Goal: Book appointment/travel/reservation

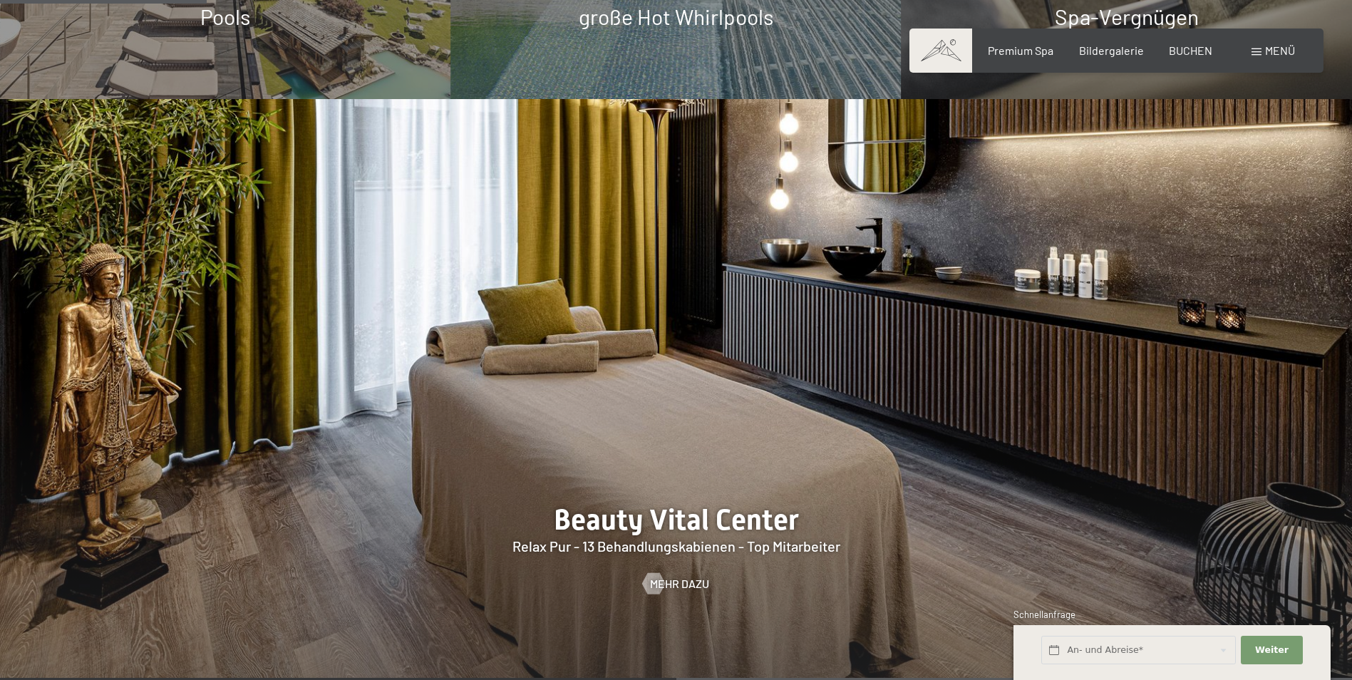
scroll to position [1425, 0]
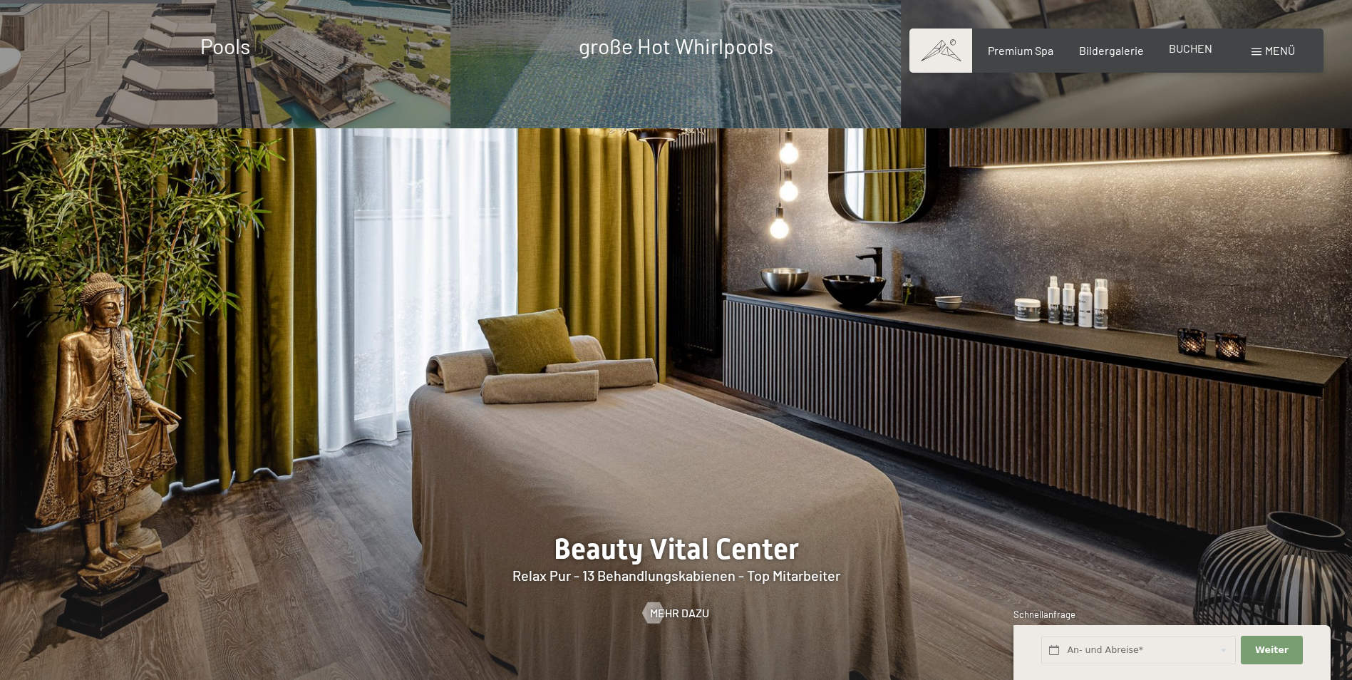
click at [1187, 46] on span "BUCHEN" at bounding box center [1190, 48] width 43 height 14
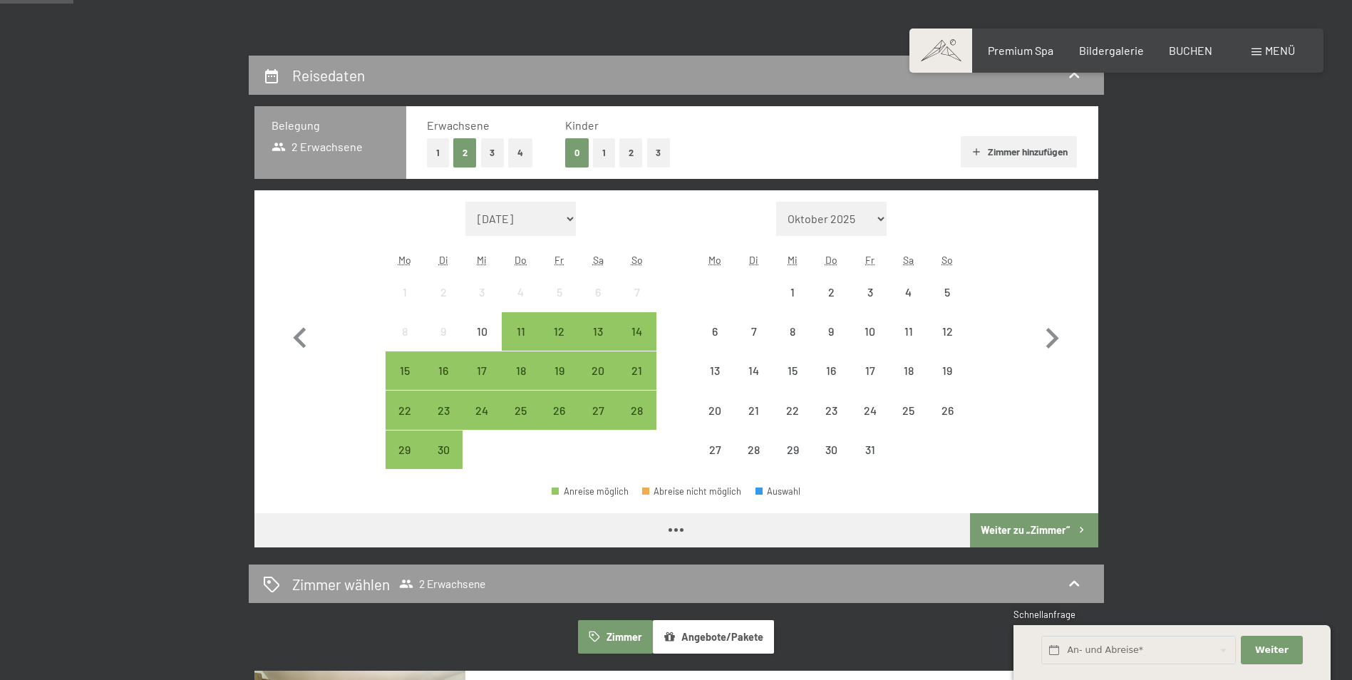
scroll to position [285, 0]
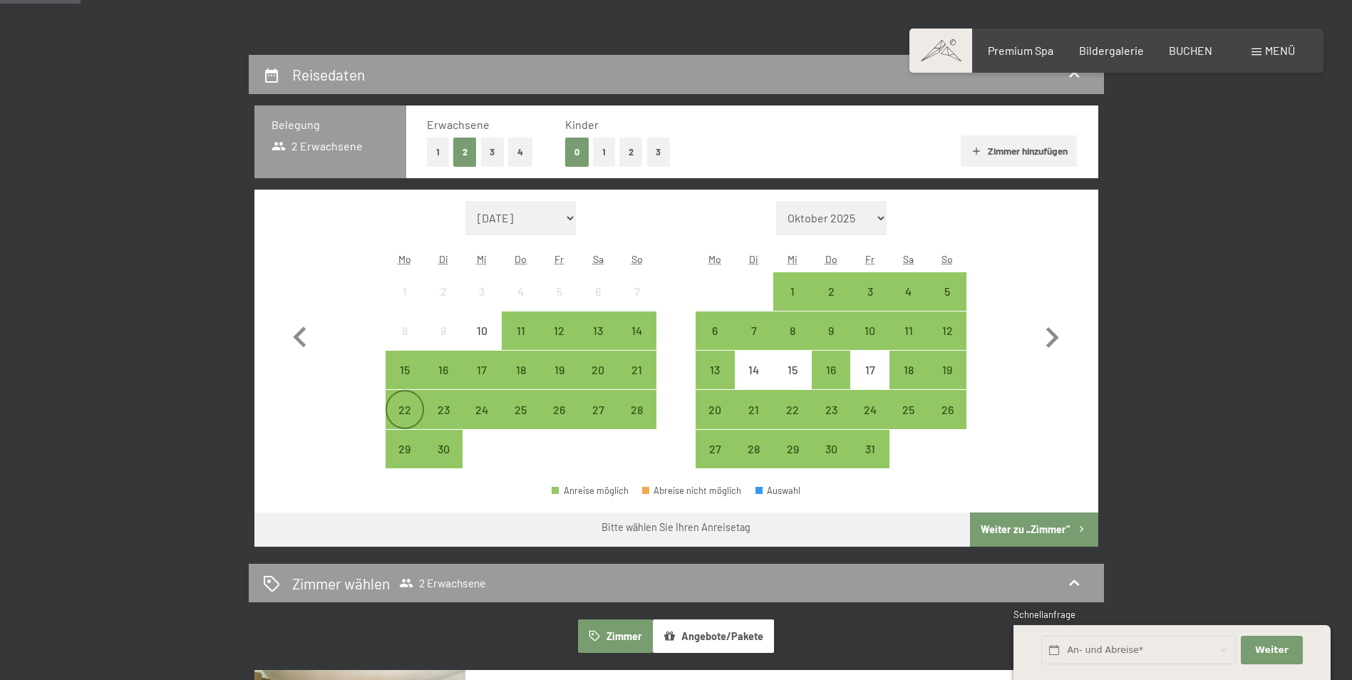
click at [413, 401] on div "22" at bounding box center [405, 409] width 36 height 36
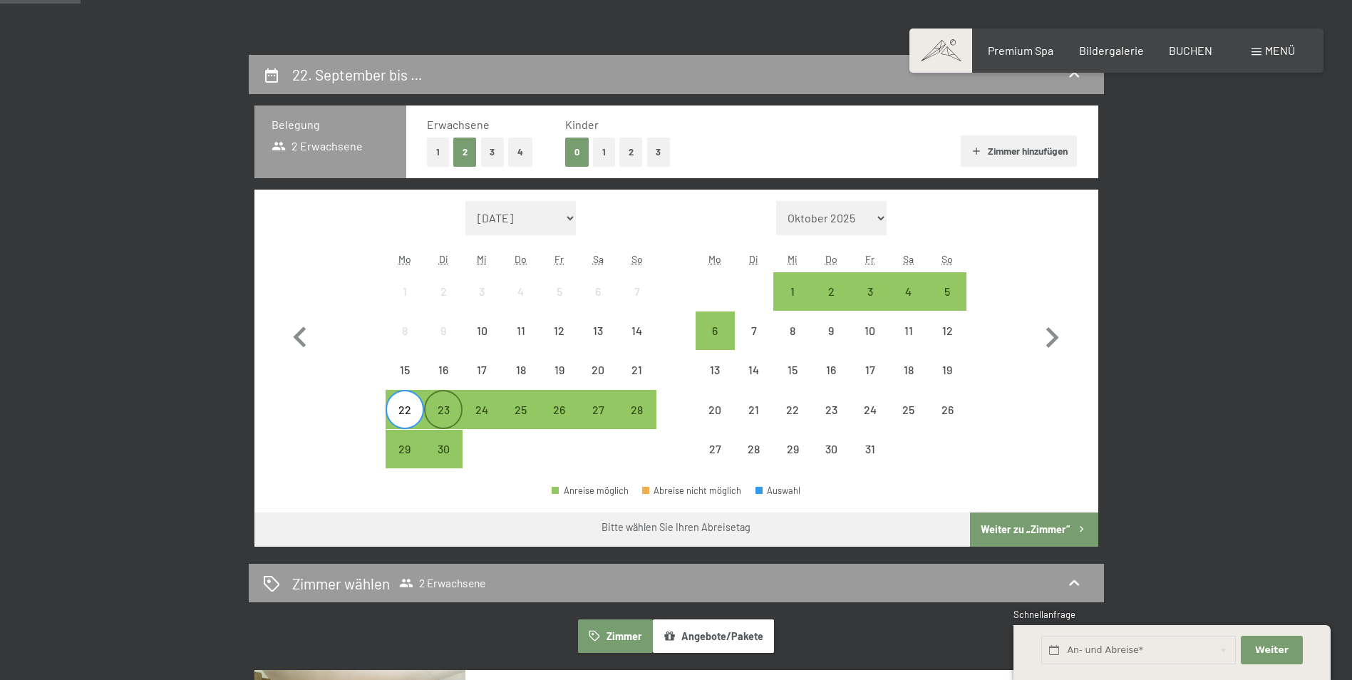
click at [458, 410] on div "23" at bounding box center [443, 422] width 36 height 36
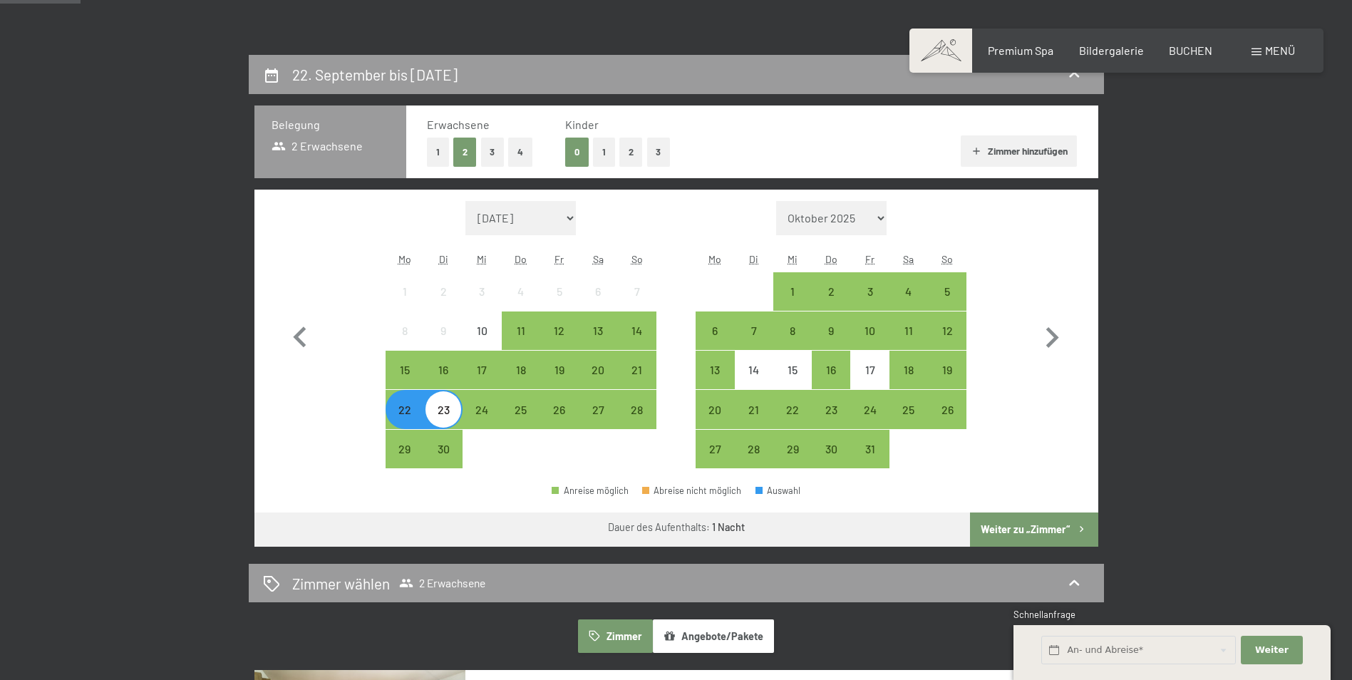
click at [442, 411] on div "23" at bounding box center [443, 422] width 36 height 36
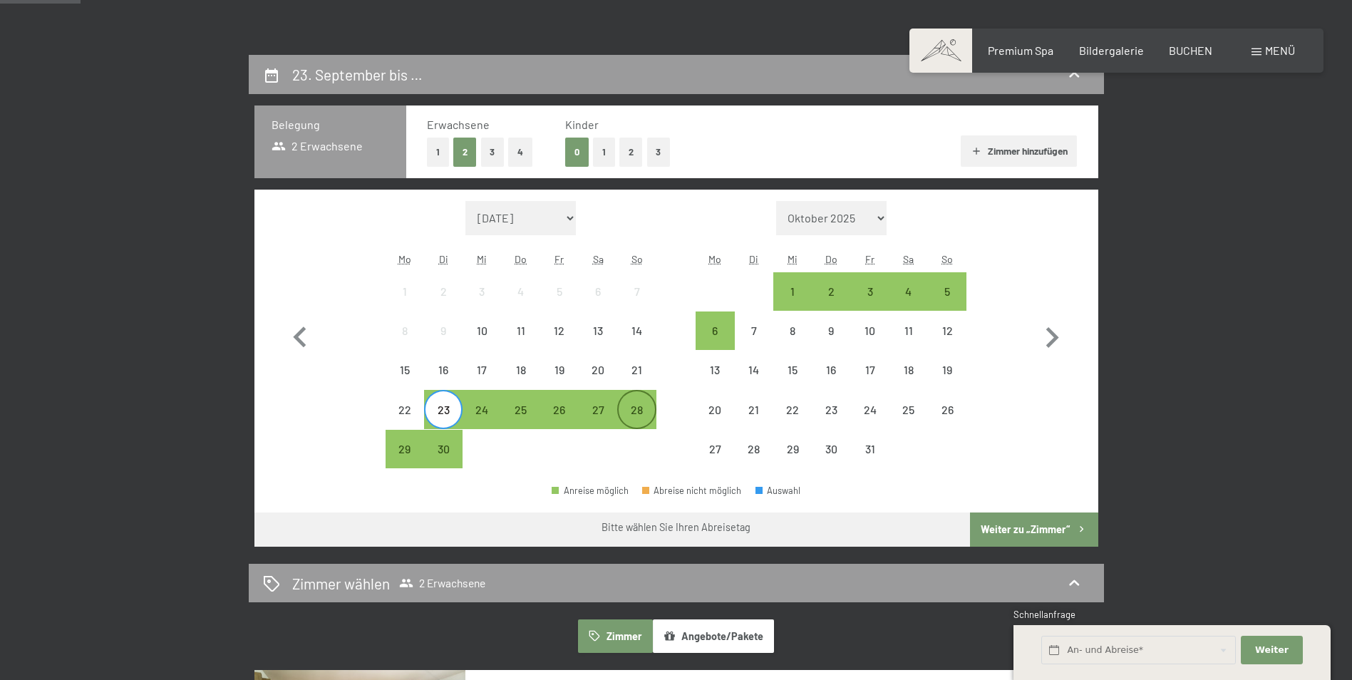
click at [628, 408] on div "28" at bounding box center [636, 422] width 36 height 36
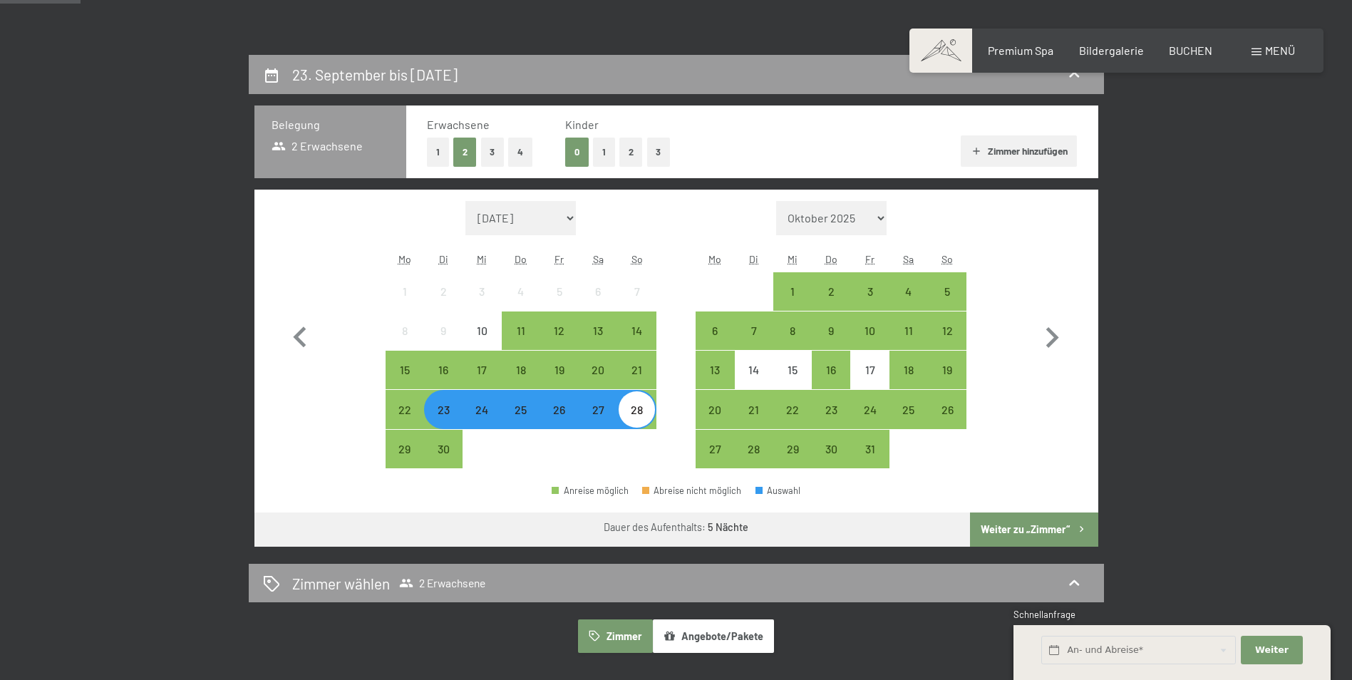
click at [1054, 530] on button "Weiter zu „Zimmer“" at bounding box center [1034, 529] width 128 height 34
